Goal: Transaction & Acquisition: Purchase product/service

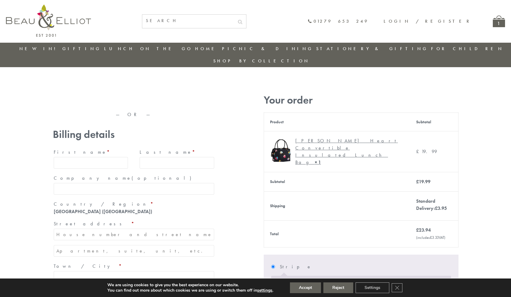
type input "maria33@yahoo.com"
type input "Maria"
type input "Williams"
type input "23, Scottsdale, Happytown"
type input "London"
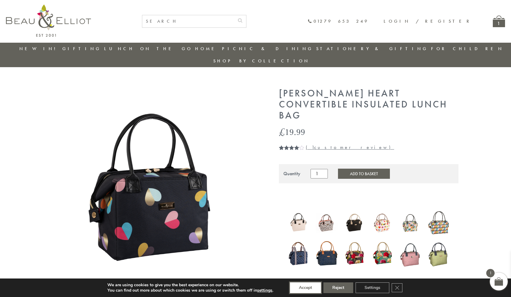
click at [306, 288] on button "Accept" at bounding box center [305, 287] width 31 height 11
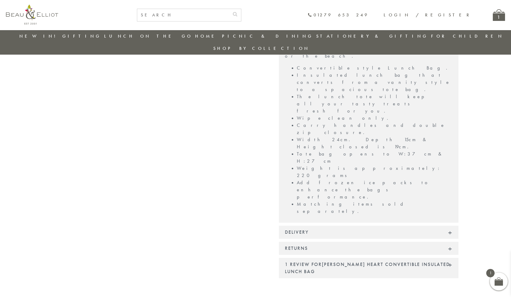
scroll to position [421, 0]
